Goal: Browse casually

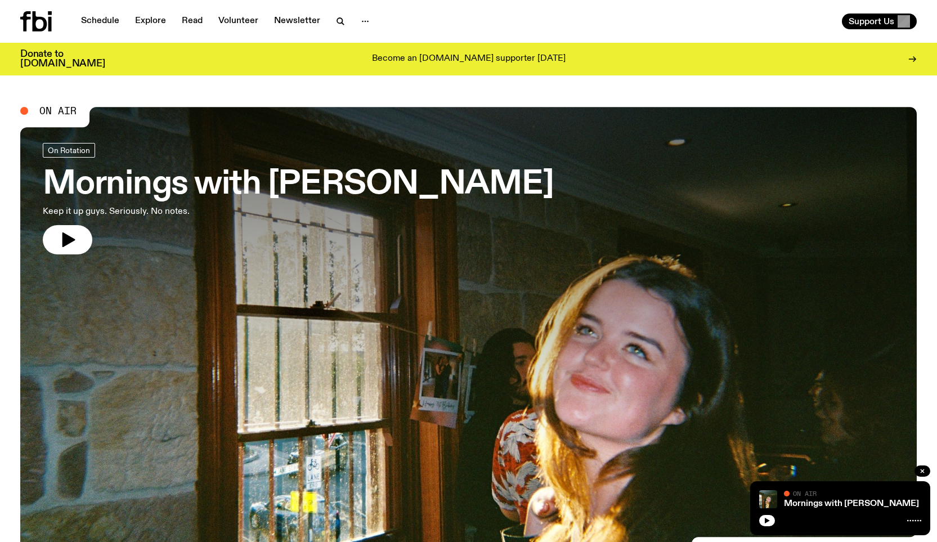
click at [909, 496] on icon at bounding box center [914, 520] width 14 height 9
click at [769, 496] on icon "button" at bounding box center [767, 521] width 5 height 6
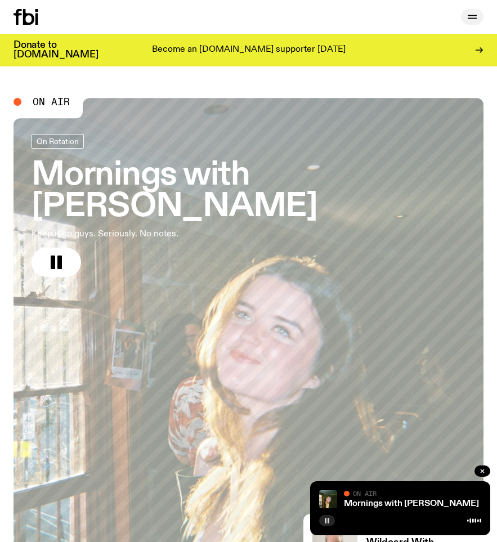
click at [474, 19] on icon "button" at bounding box center [472, 17] width 14 height 14
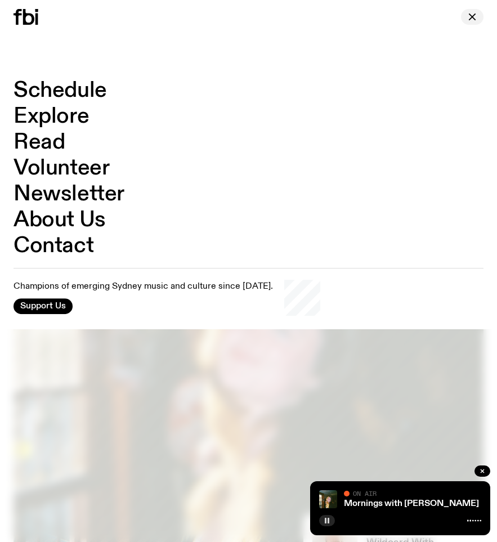
click at [474, 19] on icon "button" at bounding box center [472, 17] width 6 height 6
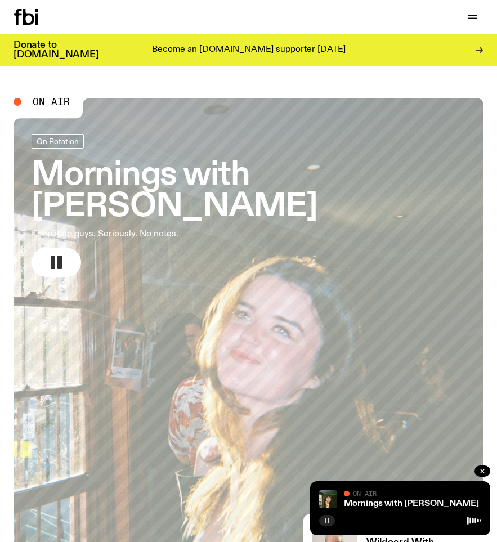
click at [55, 255] on rect "button" at bounding box center [53, 262] width 5 height 14
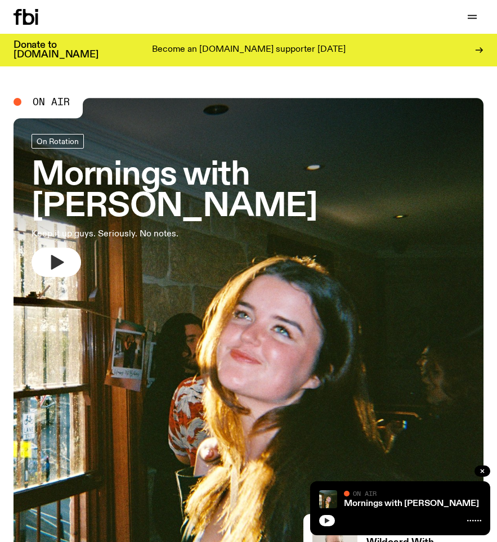
click at [55, 255] on icon "button" at bounding box center [57, 262] width 13 height 15
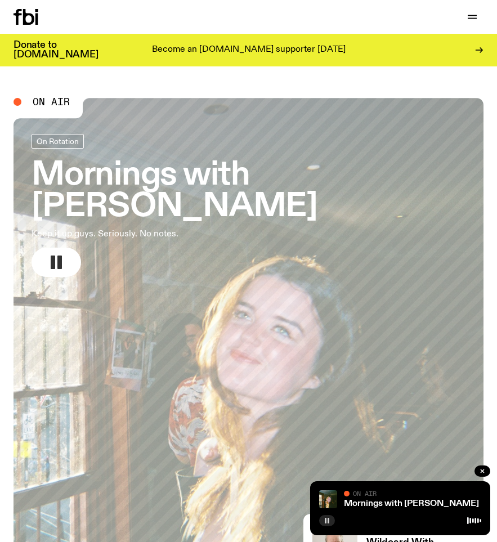
click at [55, 255] on rect "button" at bounding box center [53, 262] width 5 height 14
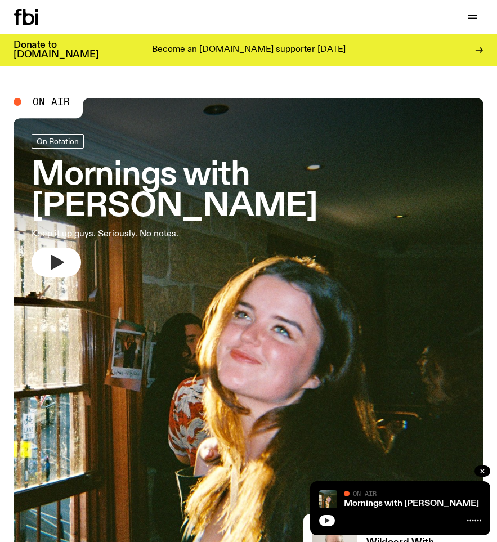
click at [58, 255] on icon "button" at bounding box center [57, 262] width 13 height 15
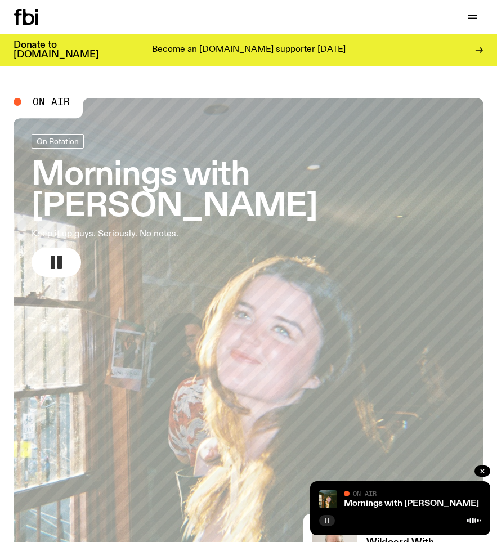
click at [55, 255] on rect "button" at bounding box center [53, 262] width 5 height 14
